Goal: Information Seeking & Learning: Learn about a topic

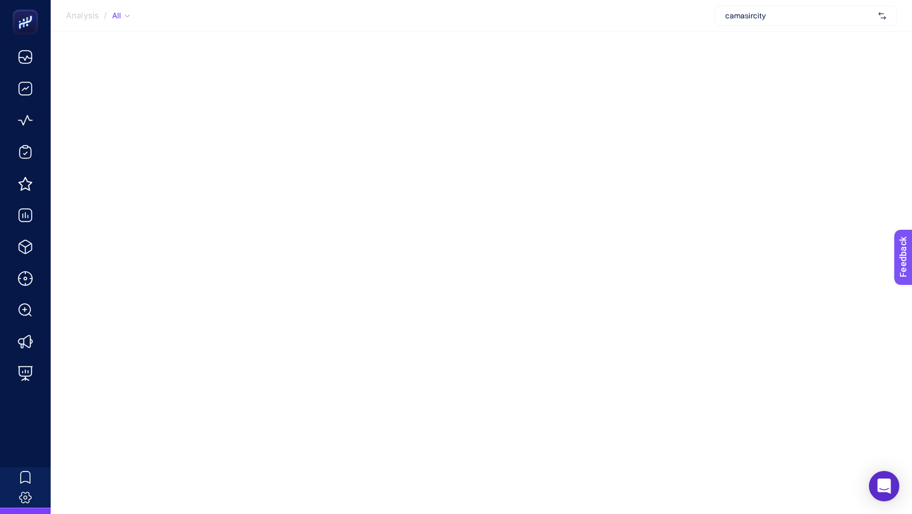
click at [768, 16] on span "camasircity" at bounding box center [799, 16] width 148 height 10
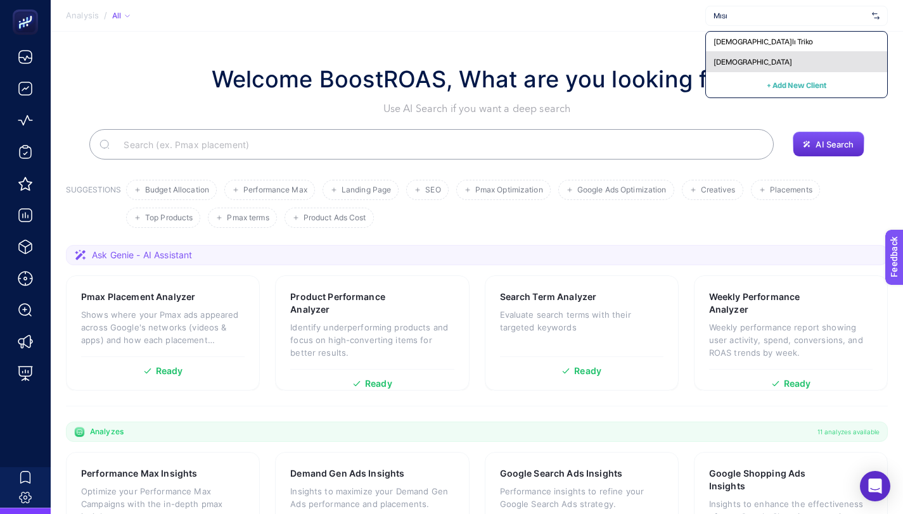
type input "Mısı"
click at [750, 61] on div "[DEMOGRAPHIC_DATA]" at bounding box center [796, 62] width 181 height 20
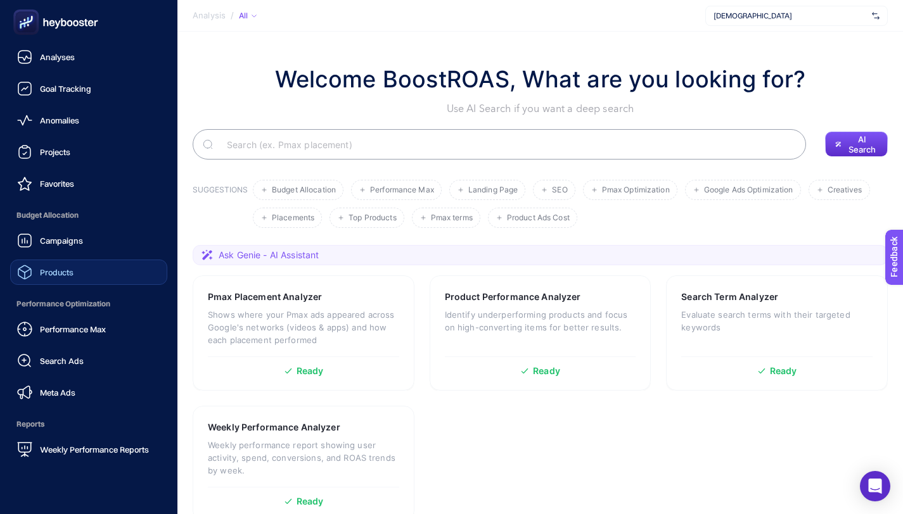
click at [56, 264] on link "Products" at bounding box center [88, 272] width 157 height 25
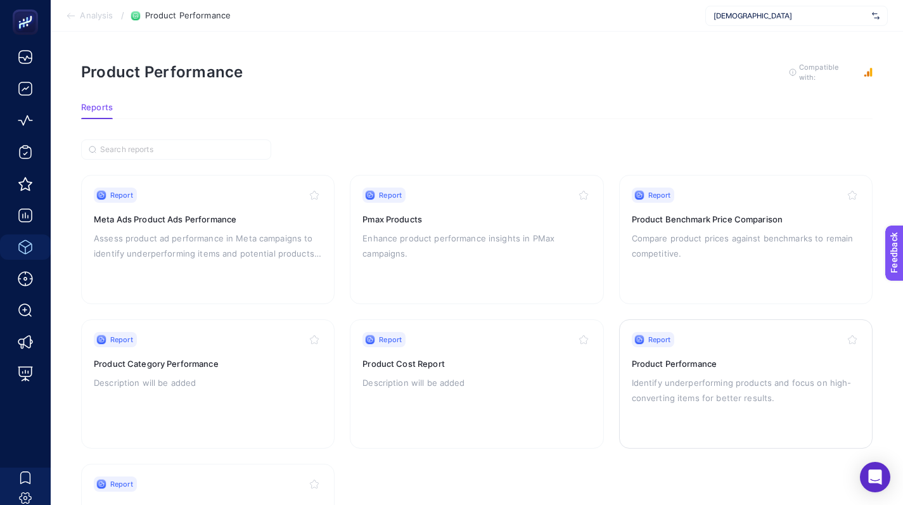
click at [692, 378] on p "Identify underperforming products and focus on high-converting items for better…" at bounding box center [746, 390] width 228 height 30
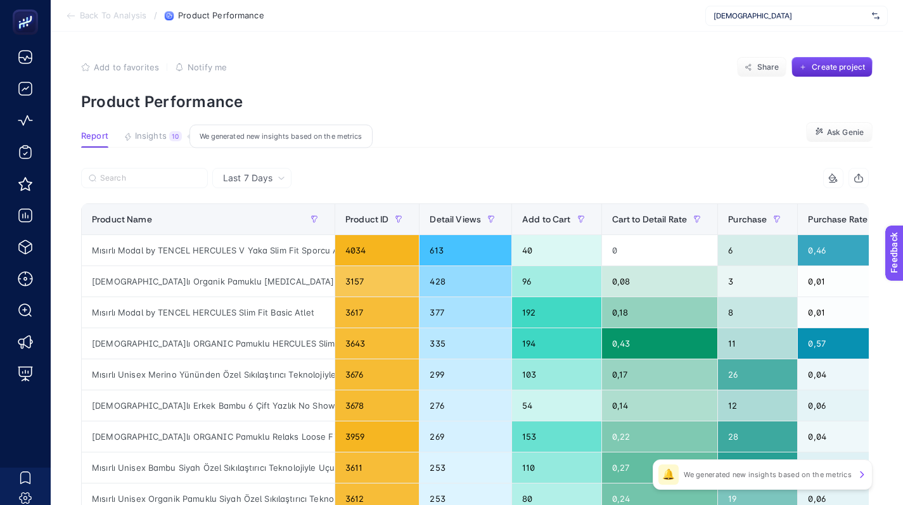
click at [241, 172] on span "Last 7 Days" at bounding box center [247, 178] width 49 height 13
click at [251, 231] on li "Last 30 Days" at bounding box center [252, 227] width 72 height 23
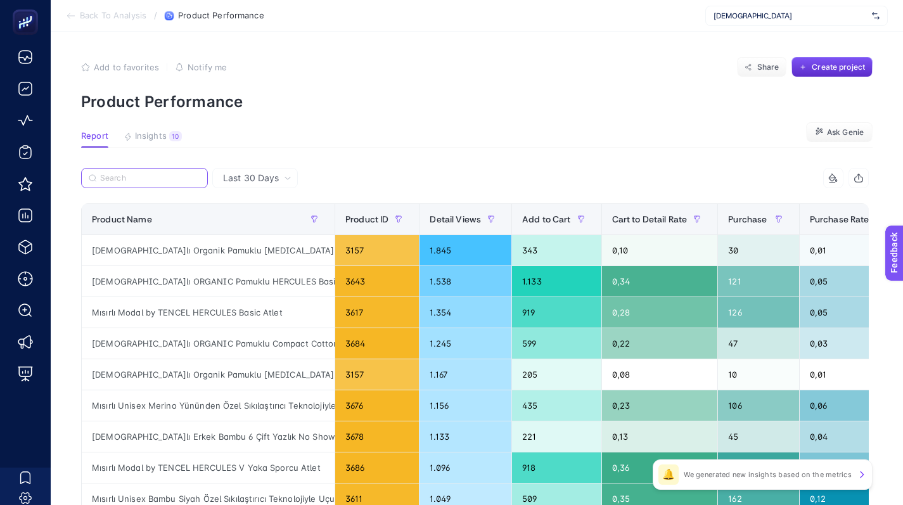
click at [160, 177] on input "Search" at bounding box center [150, 179] width 100 height 10
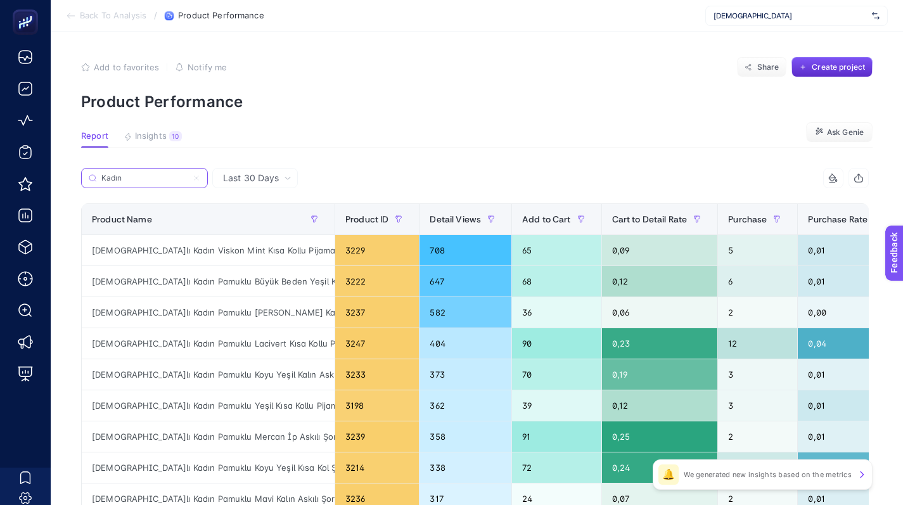
type input "Kadın"
click at [762, 225] on div "Purchase" at bounding box center [757, 219] width 59 height 20
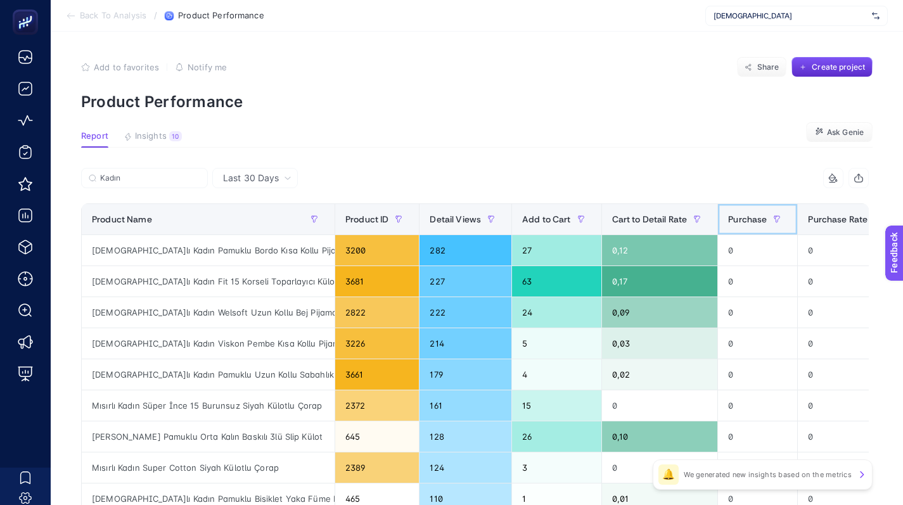
click at [761, 224] on span "Purchase" at bounding box center [747, 219] width 39 height 10
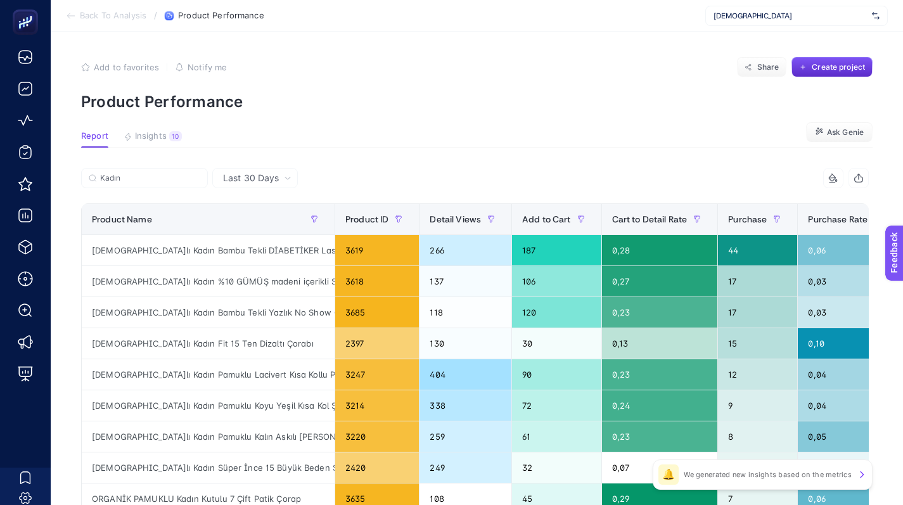
click at [858, 176] on icon "button" at bounding box center [858, 176] width 0 height 5
